Goal: Check status: Check status

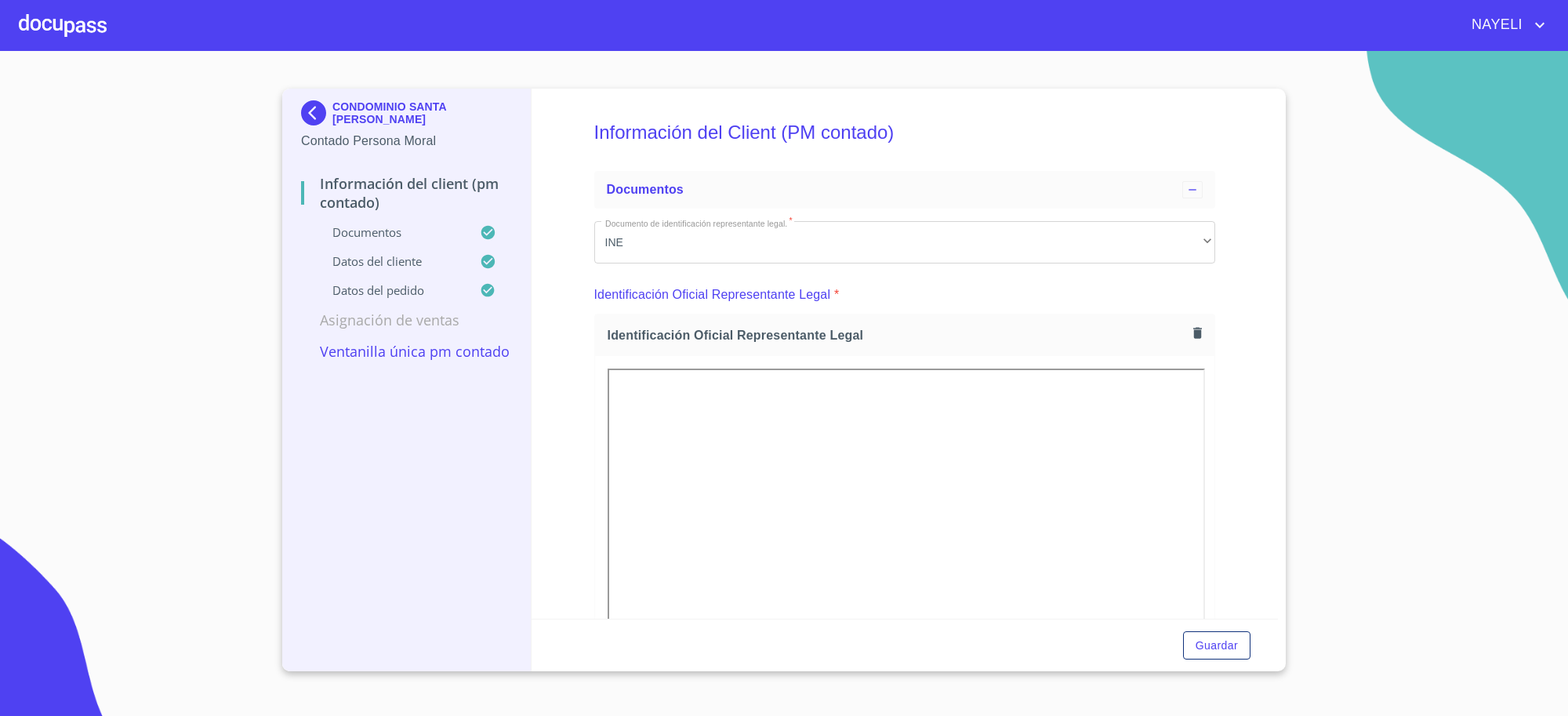
click at [318, 114] on img at bounding box center [316, 113] width 32 height 25
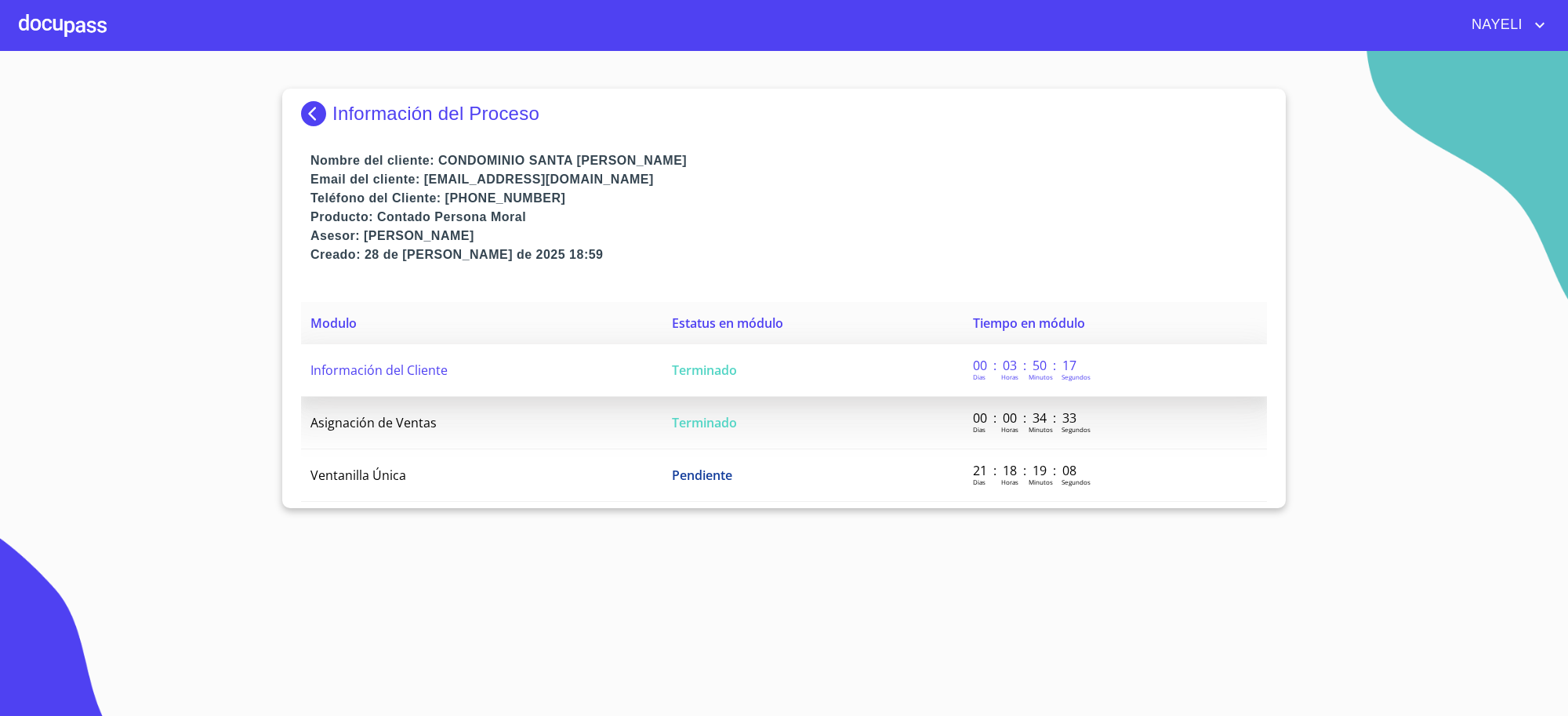
click at [690, 377] on span "Terminado" at bounding box center [704, 370] width 65 height 17
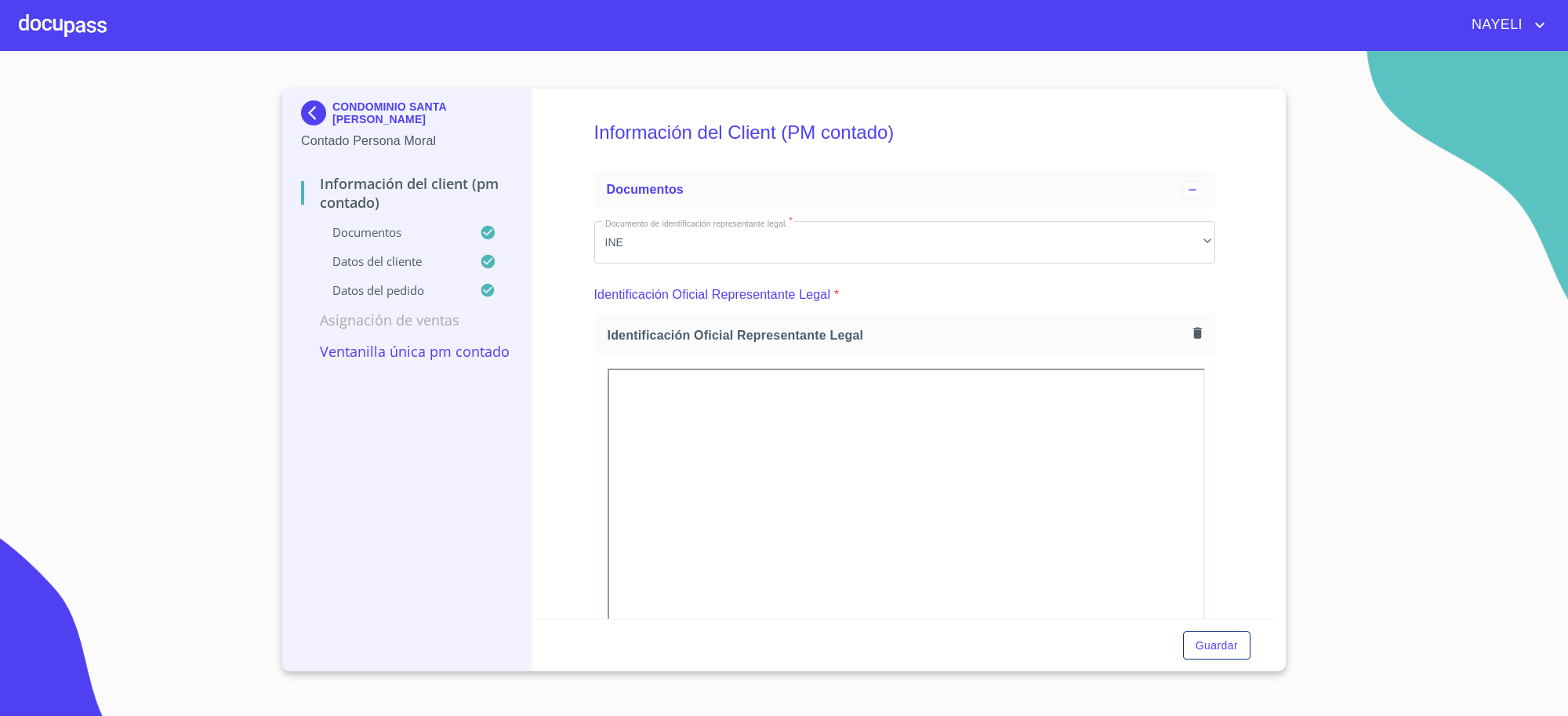
click at [310, 116] on img at bounding box center [316, 113] width 32 height 25
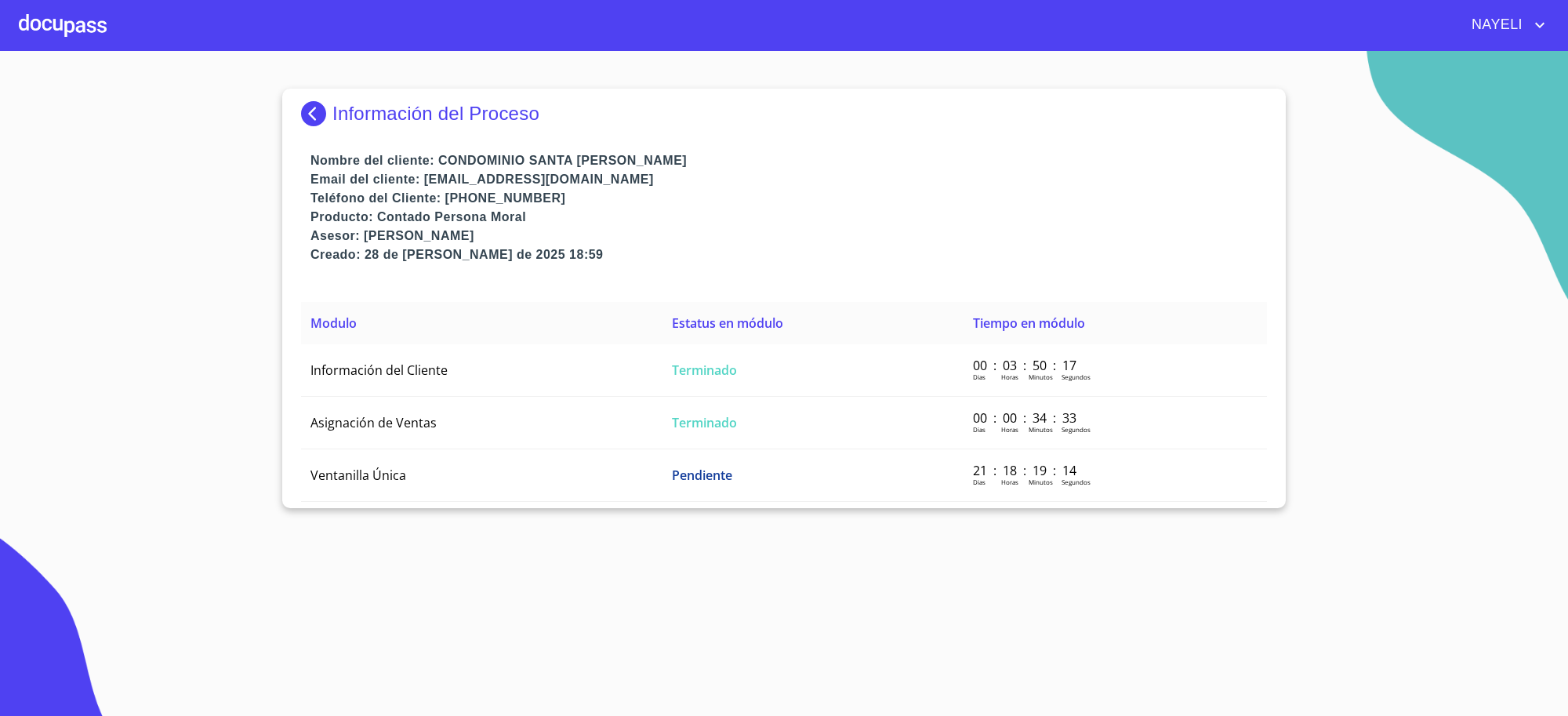
click at [310, 116] on img at bounding box center [316, 114] width 32 height 25
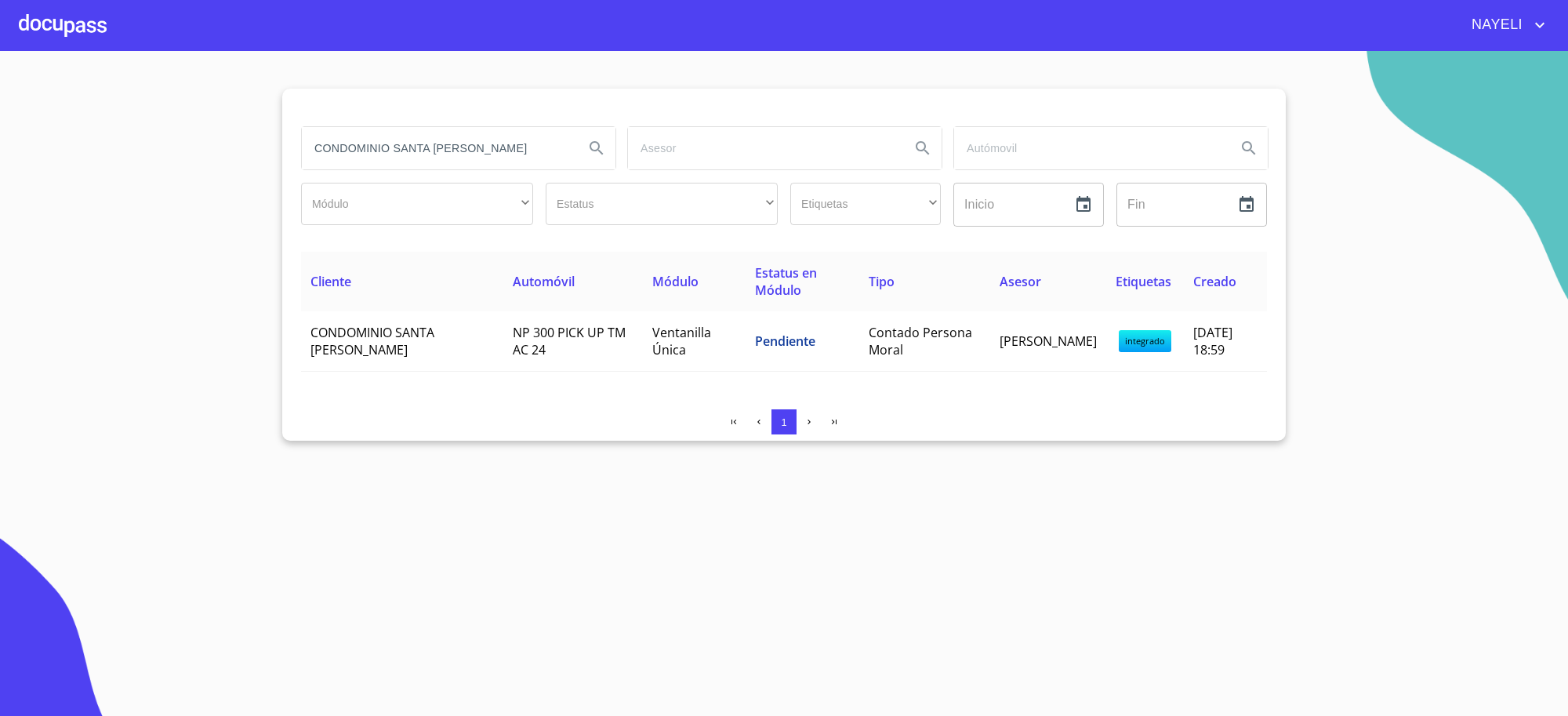
click at [496, 148] on input "CONDOMINIO SANTA [PERSON_NAME]" at bounding box center [436, 149] width 269 height 42
type input "[PERSON_NAME]"
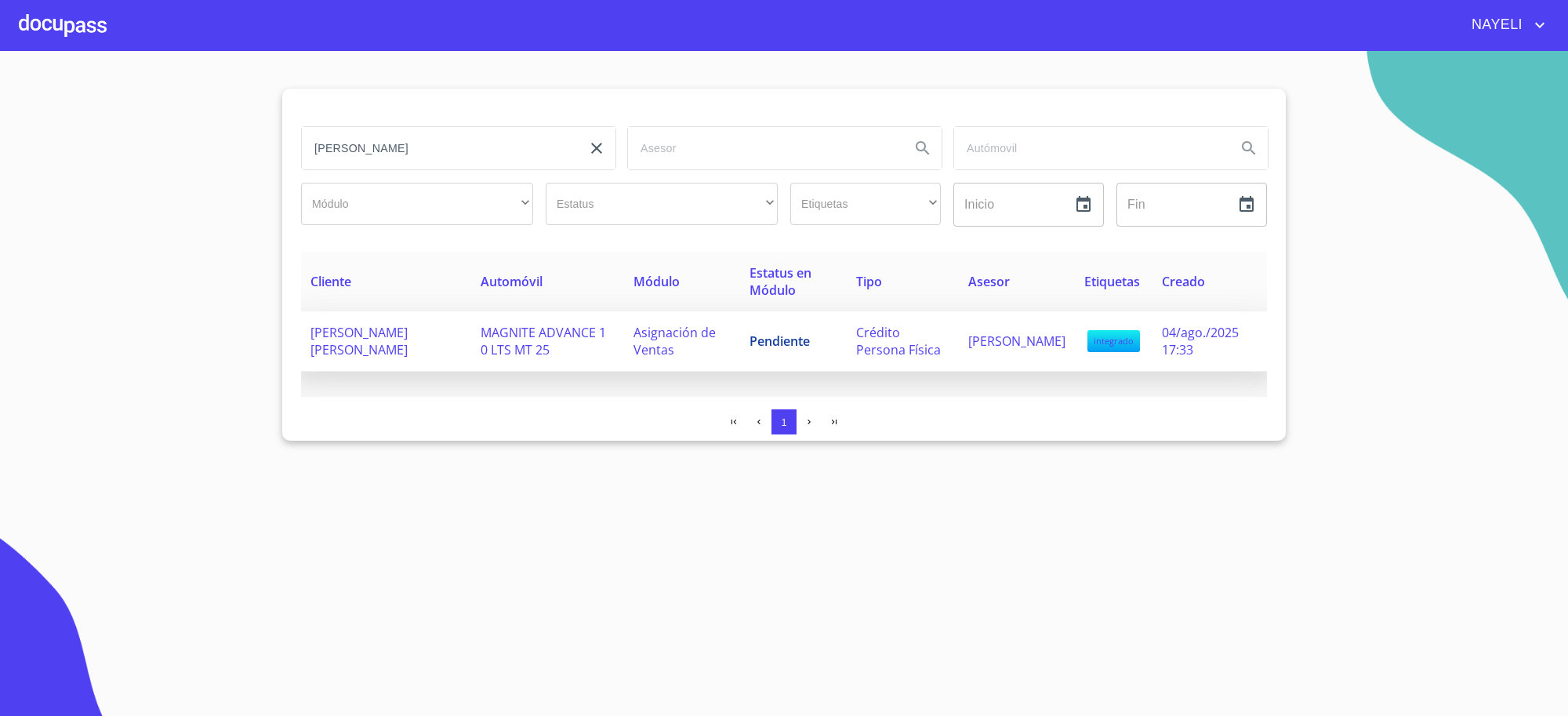
click at [698, 335] on td "Asignación de Ventas" at bounding box center [681, 341] width 116 height 60
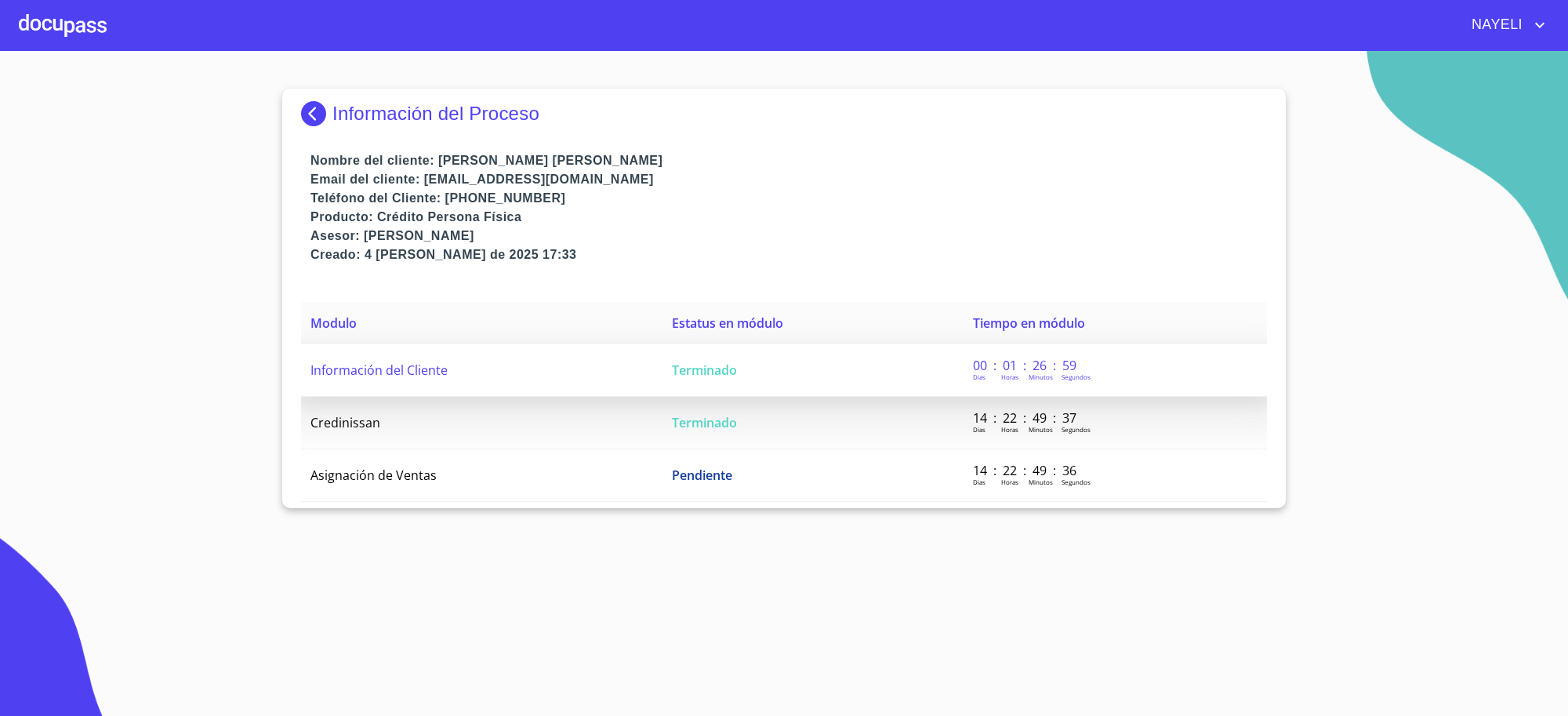
click at [696, 362] on span "Terminado" at bounding box center [704, 370] width 65 height 17
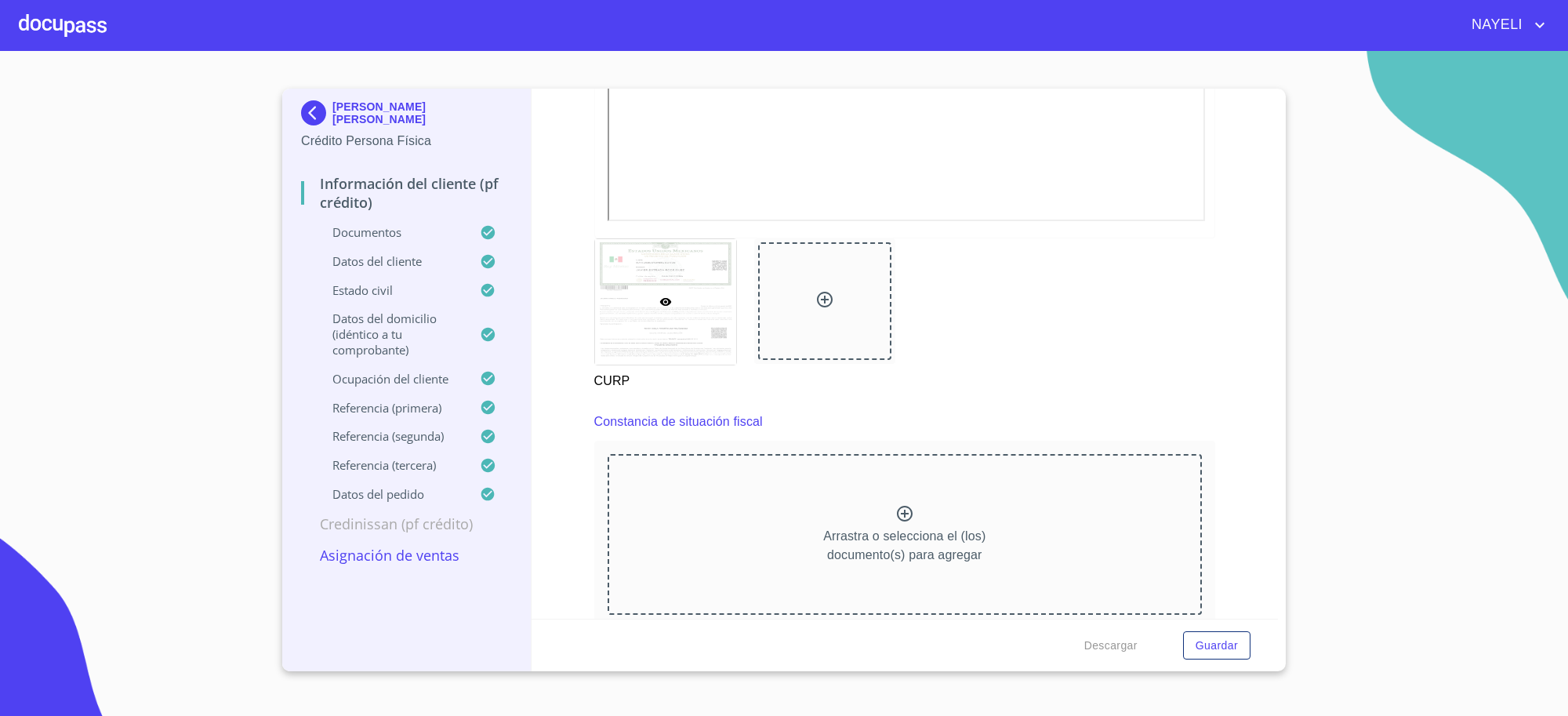
scroll to position [4443, 0]
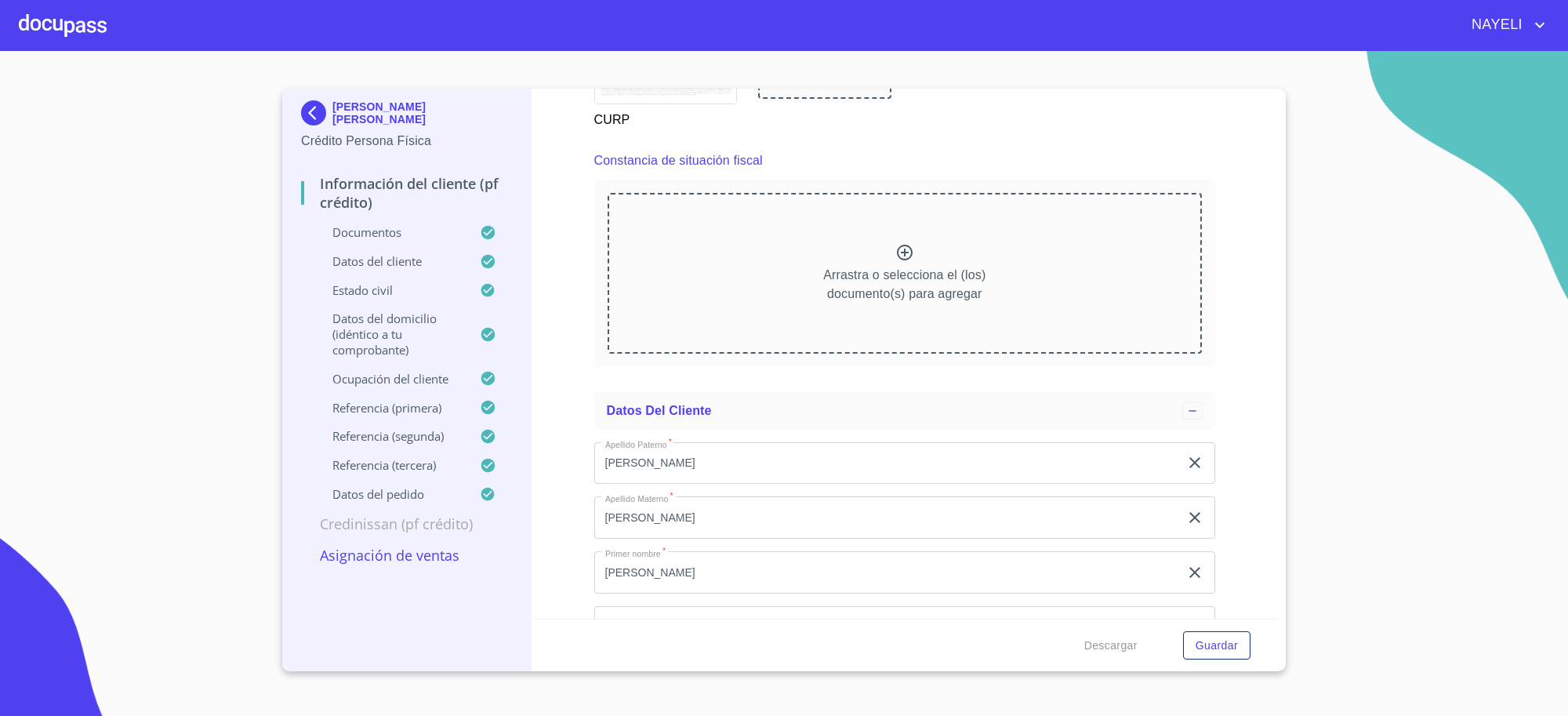
click at [313, 110] on img at bounding box center [316, 113] width 32 height 25
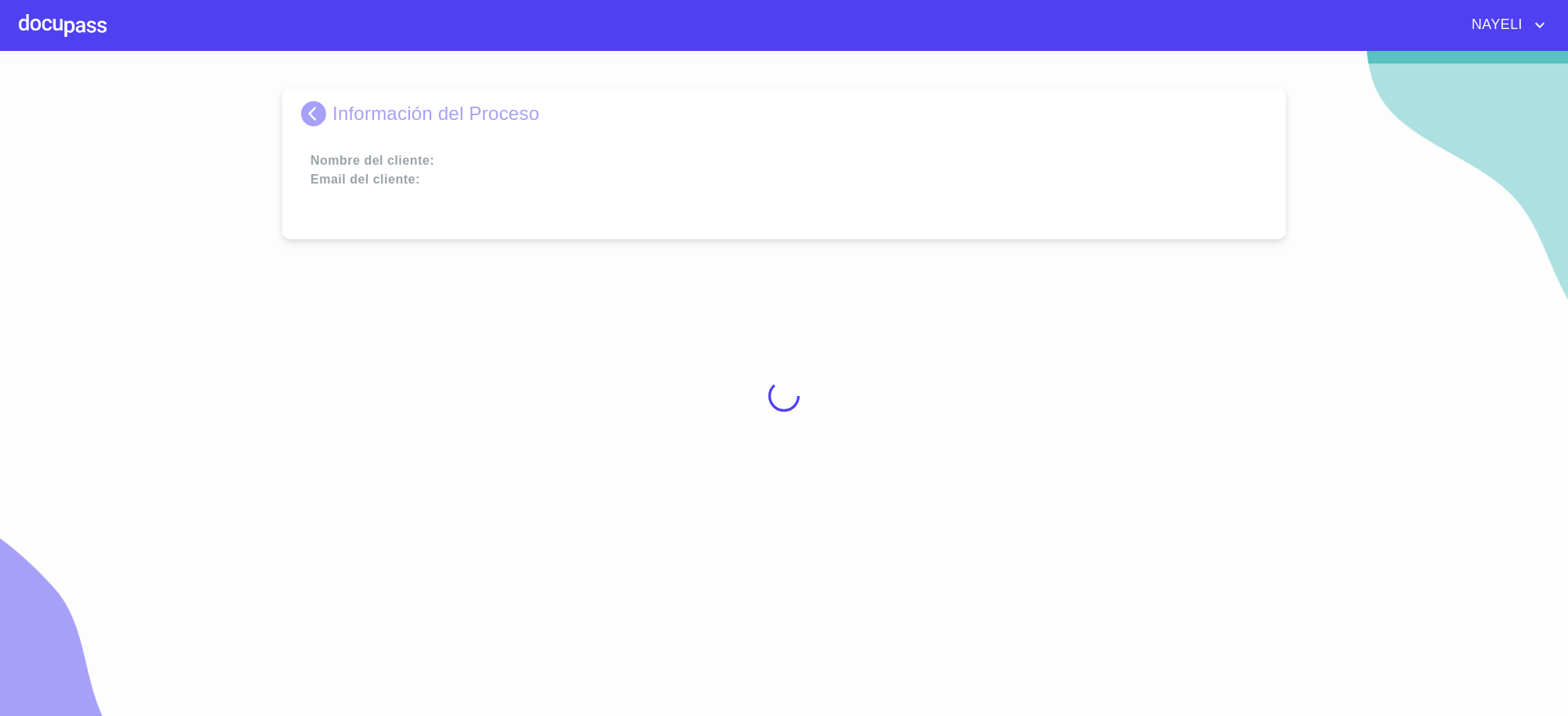
click at [313, 110] on div at bounding box center [784, 396] width 1568 height 665
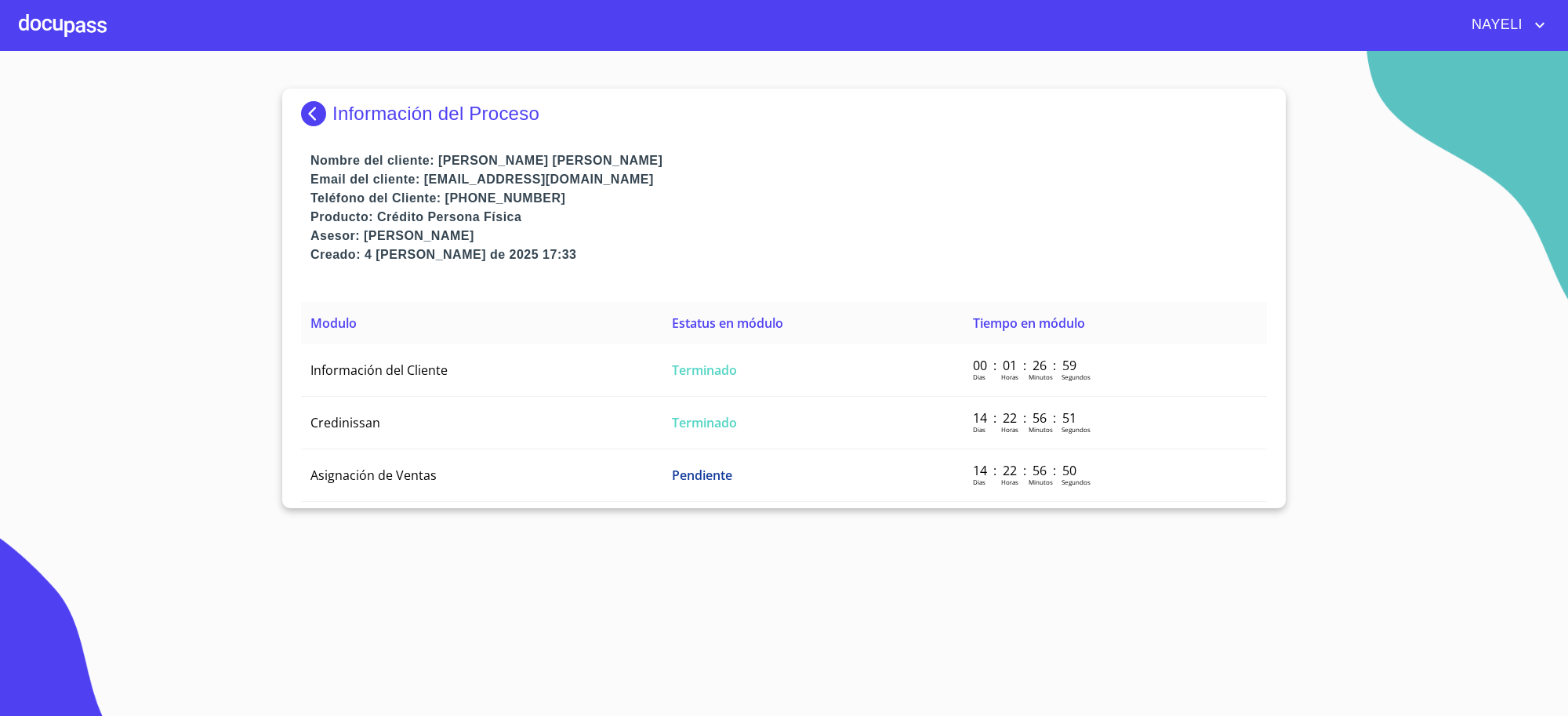
click at [316, 111] on img at bounding box center [316, 114] width 32 height 25
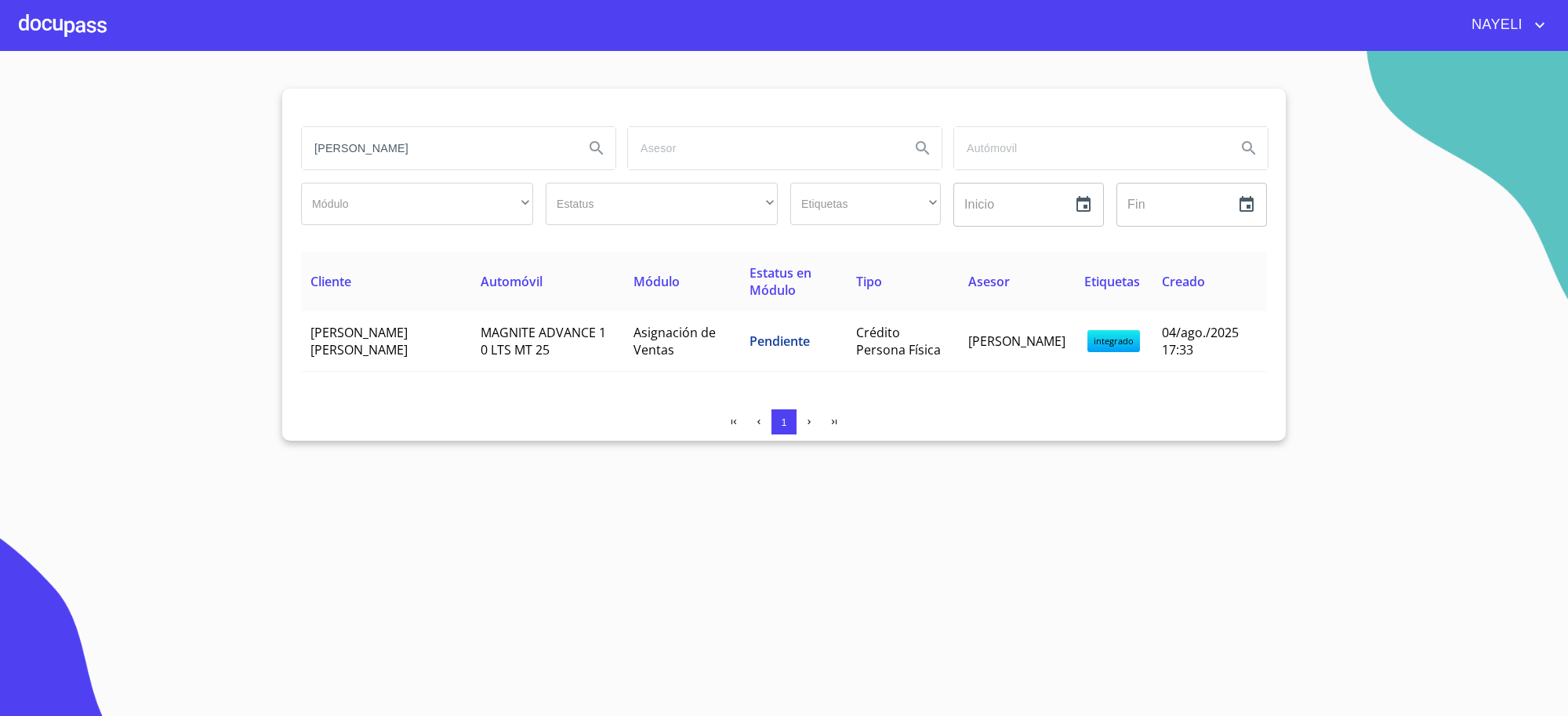
click at [456, 153] on input "[PERSON_NAME]" at bounding box center [436, 149] width 269 height 42
type input "[PERSON_NAME]"
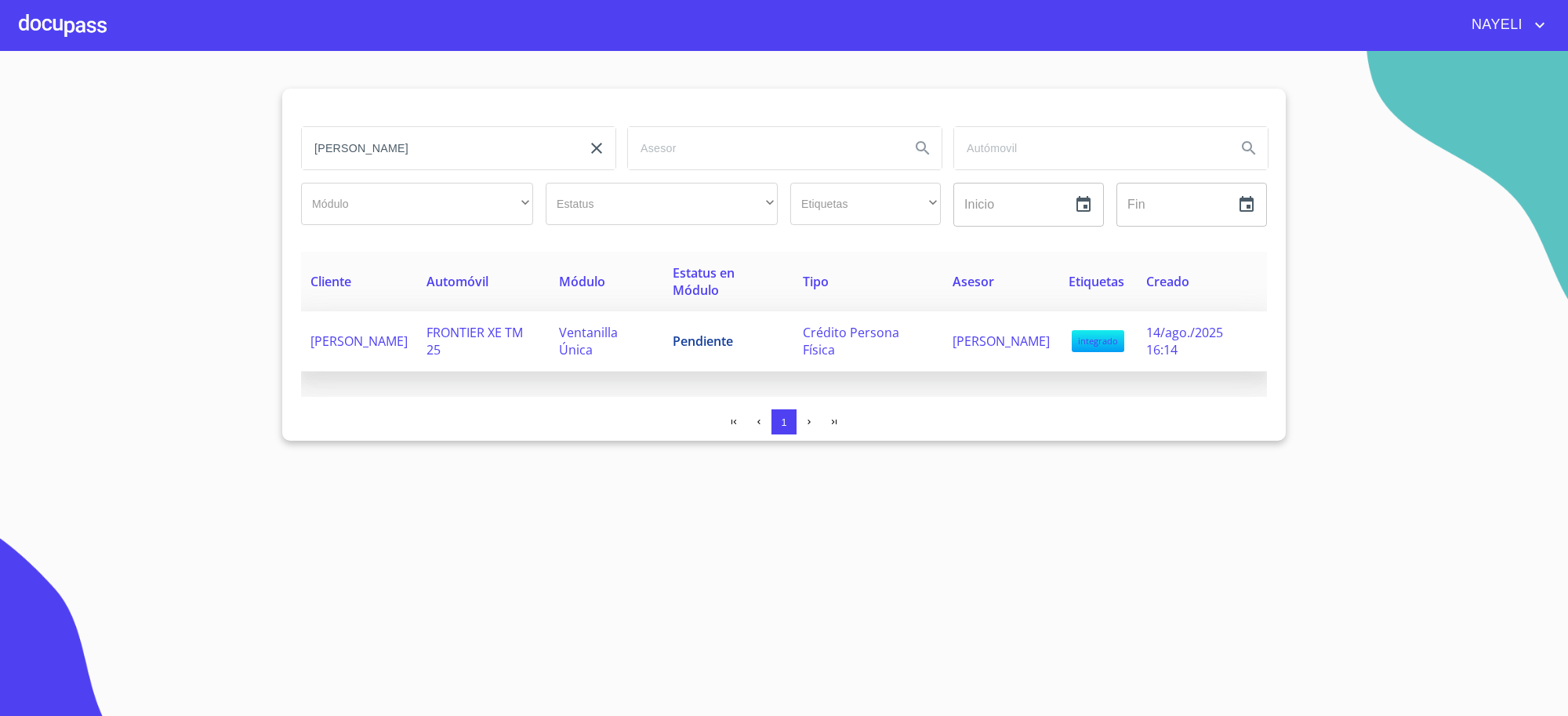
click at [649, 343] on td "Ventanilla Única" at bounding box center [606, 341] width 114 height 60
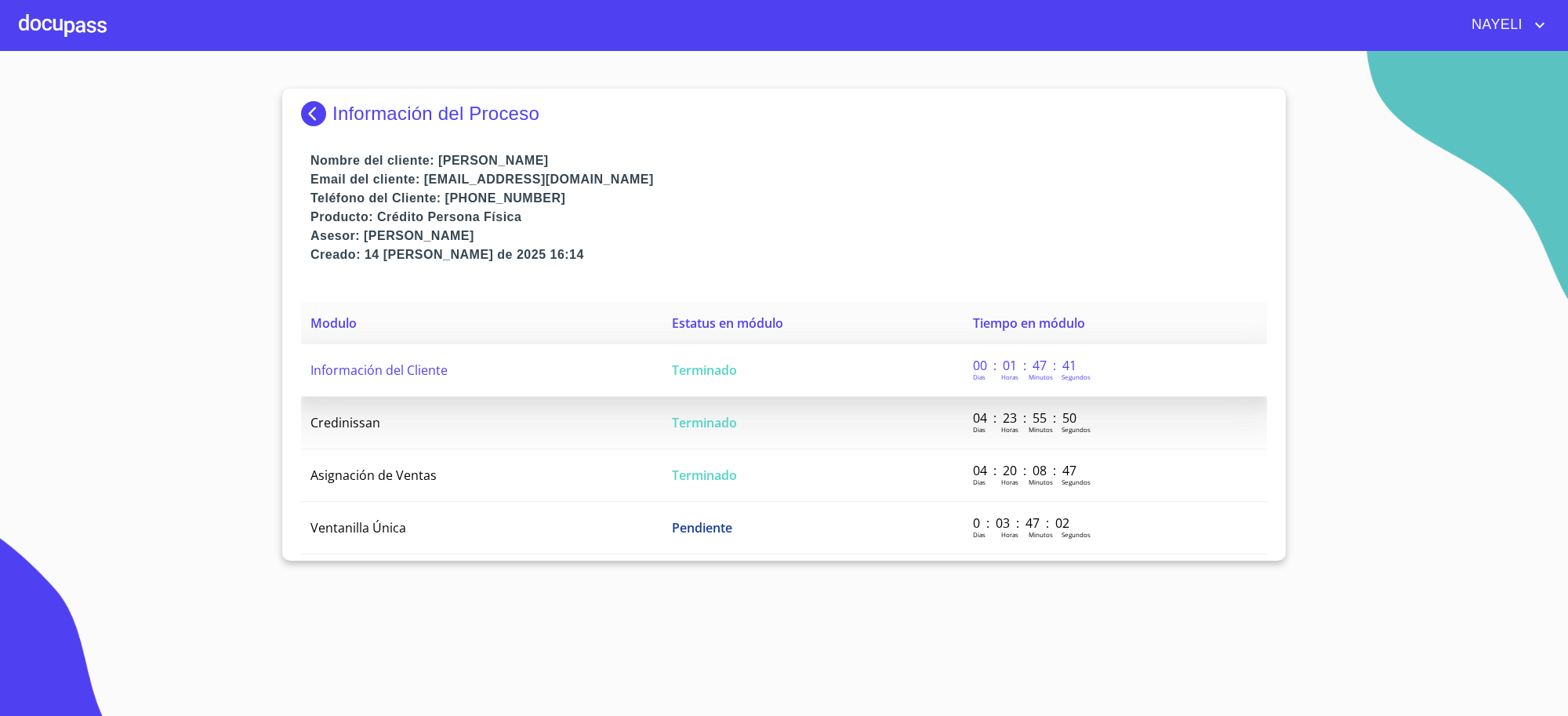
click at [666, 375] on td "Terminado" at bounding box center [813, 370] width 301 height 53
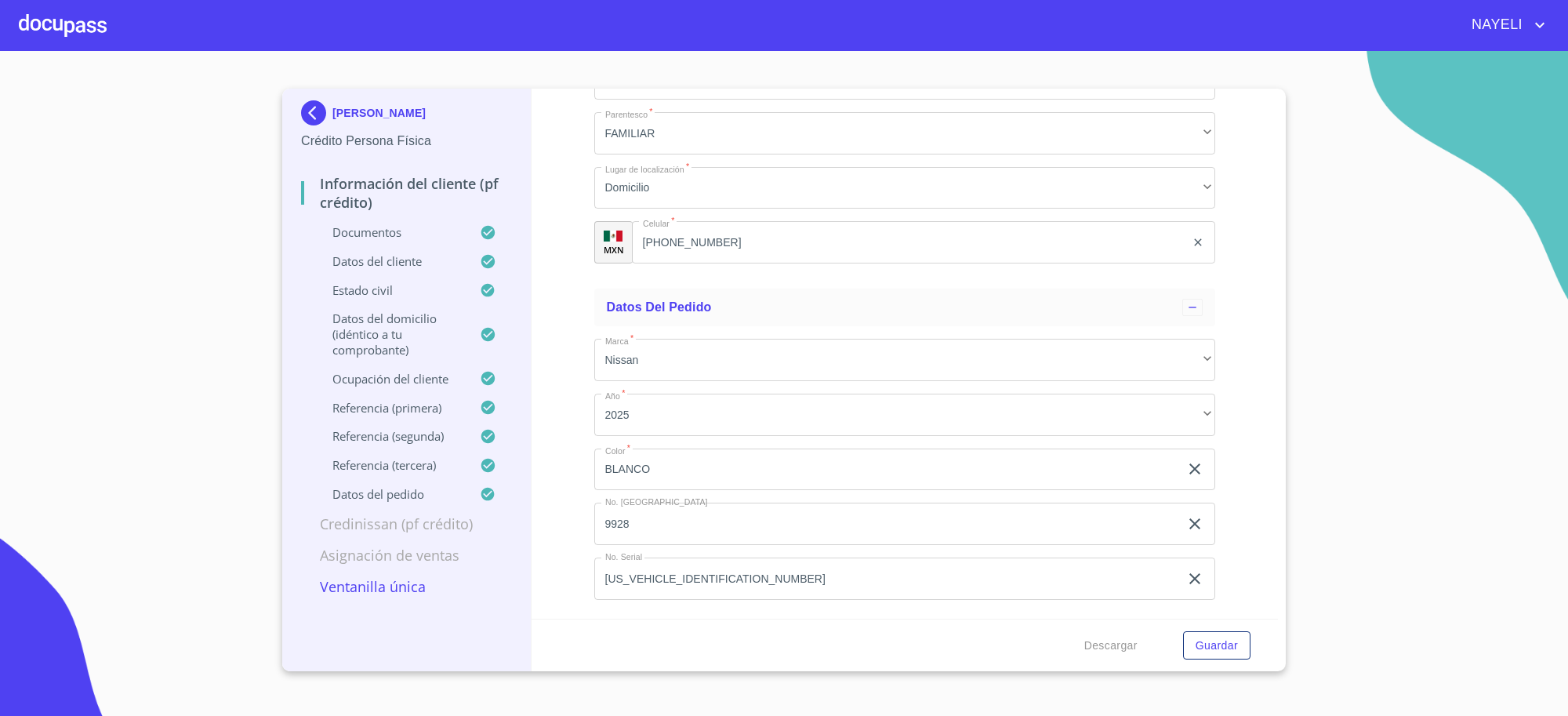
scroll to position [9034, 0]
